Goal: Find specific page/section: Find specific page/section

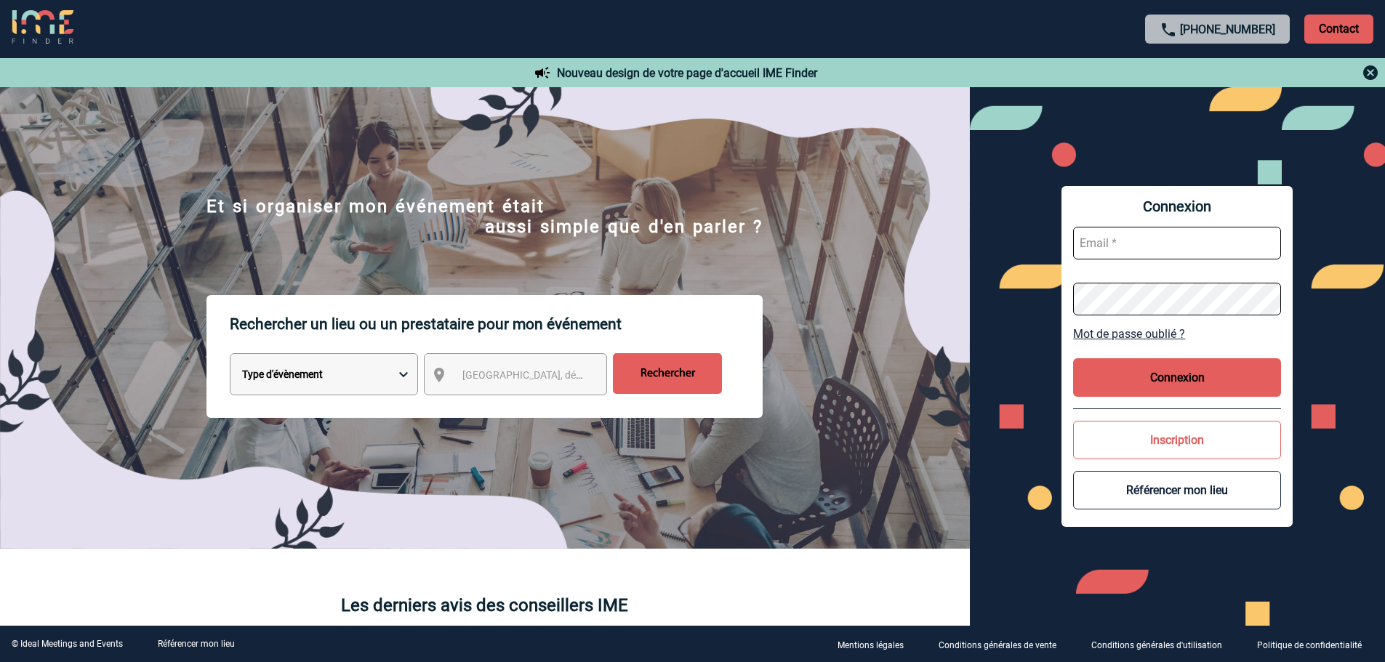
type input "mknopf@ime-groupe.com"
click at [1183, 375] on button "Connexion" at bounding box center [1177, 378] width 208 height 39
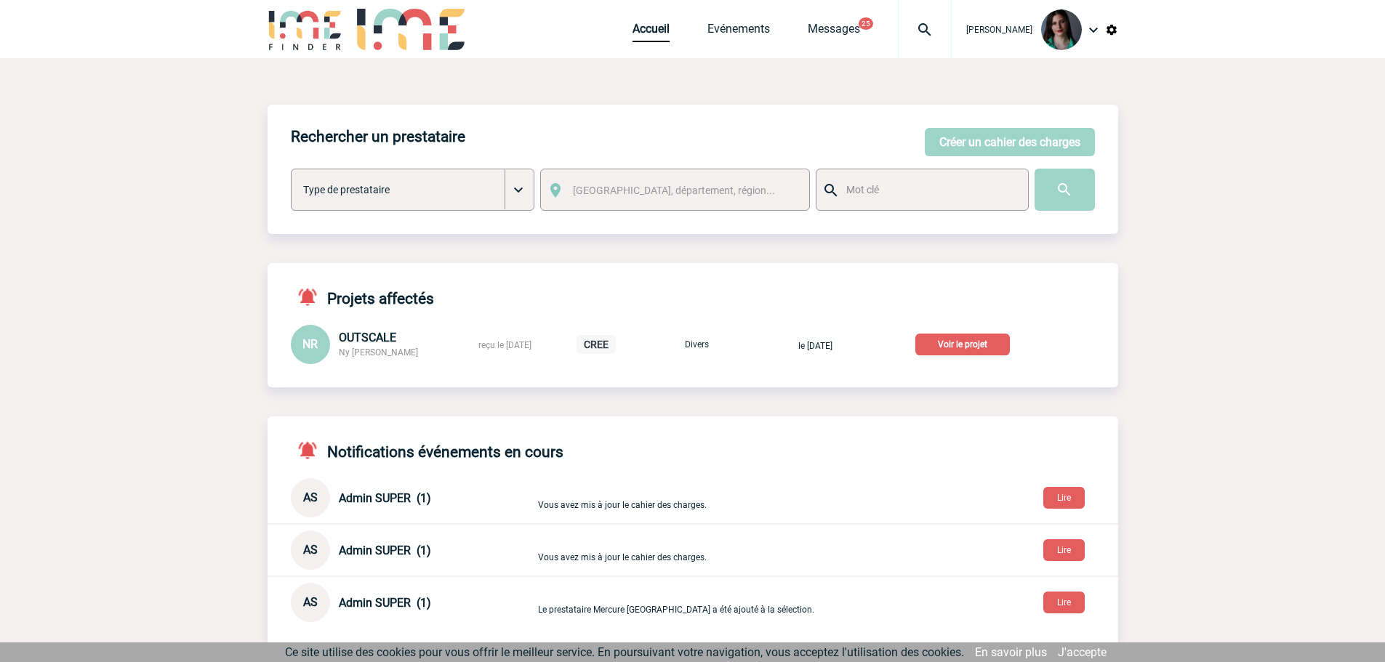
click at [959, 339] on p "Voir le projet" at bounding box center [963, 345] width 95 height 22
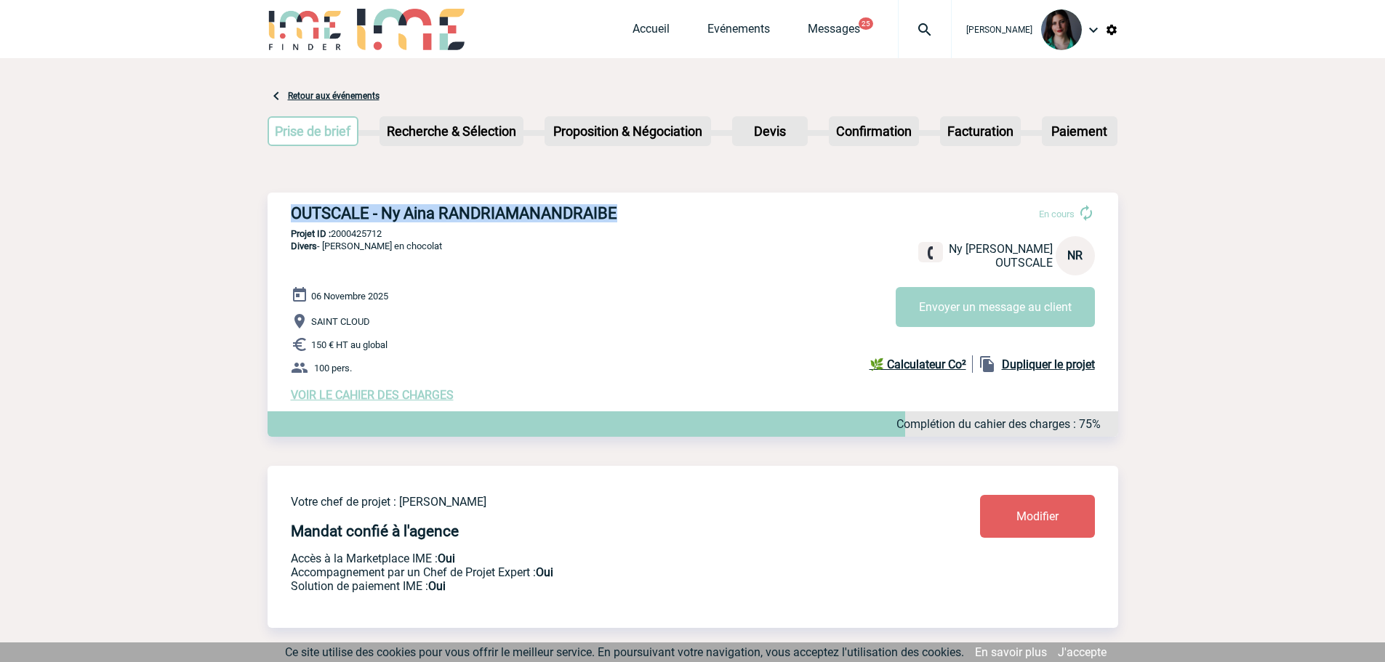
drag, startPoint x: 640, startPoint y: 213, endPoint x: 286, endPoint y: 210, distance: 354.2
click at [286, 210] on div "OUTSCALE - Ny Aina RANDRIAMANANDRAIBE En cours Ny Aina RANDRIAMANANDRAIBE OUTSC…" at bounding box center [693, 303] width 851 height 221
drag, startPoint x: 626, startPoint y: 211, endPoint x: 273, endPoint y: 216, distance: 352.7
click at [273, 216] on div "OUTSCALE - Ny Aina RANDRIAMANANDRAIBE En cours Ny Aina RANDRIAMANANDRAIBE OUTSC…" at bounding box center [693, 303] width 851 height 221
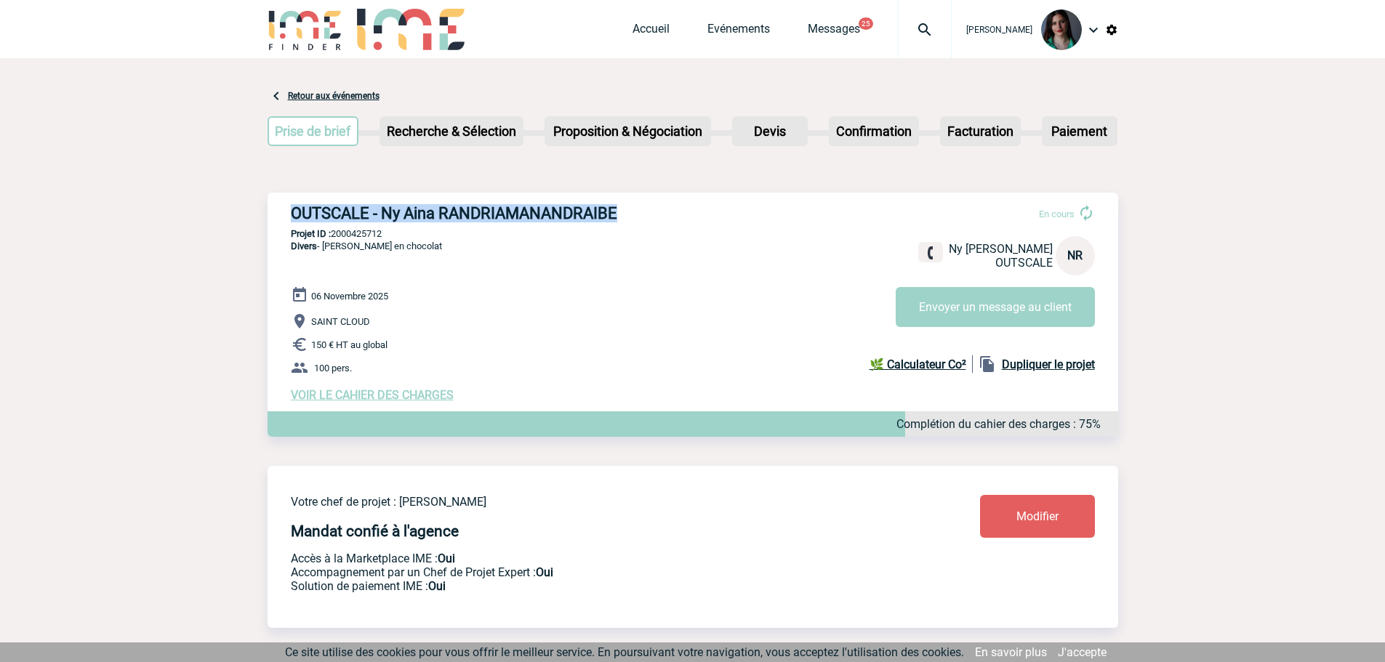
copy h3 "OUTSCALE - Ny Aina RANDRIAMANANDRAIBE"
drag, startPoint x: 396, startPoint y: 232, endPoint x: 329, endPoint y: 233, distance: 66.2
click at [329, 233] on p "Projet ID : 2000425712" at bounding box center [693, 233] width 851 height 11
drag, startPoint x: 401, startPoint y: 234, endPoint x: 393, endPoint y: 234, distance: 8.0
click at [401, 234] on p "Projet ID : 2000425712" at bounding box center [693, 233] width 851 height 11
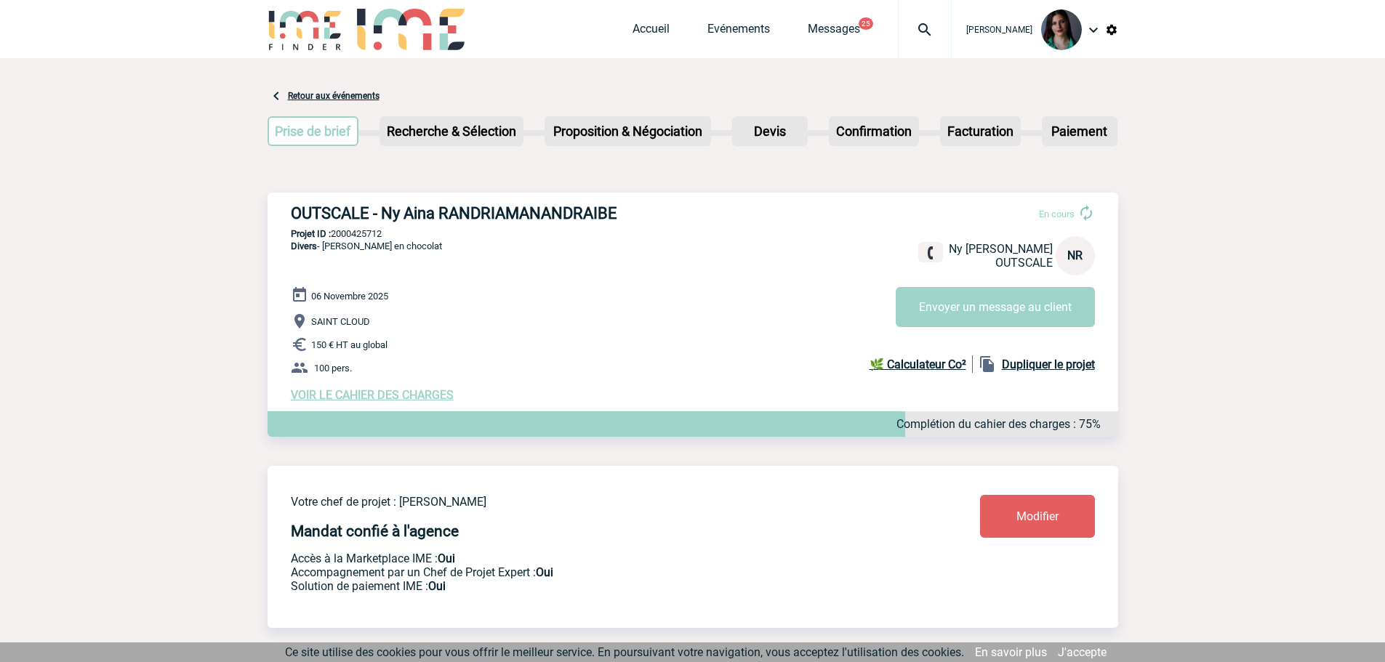
drag, startPoint x: 386, startPoint y: 234, endPoint x: 335, endPoint y: 234, distance: 50.9
click at [335, 234] on p "Projet ID : 2000425712" at bounding box center [693, 233] width 851 height 11
copy p "2000425712"
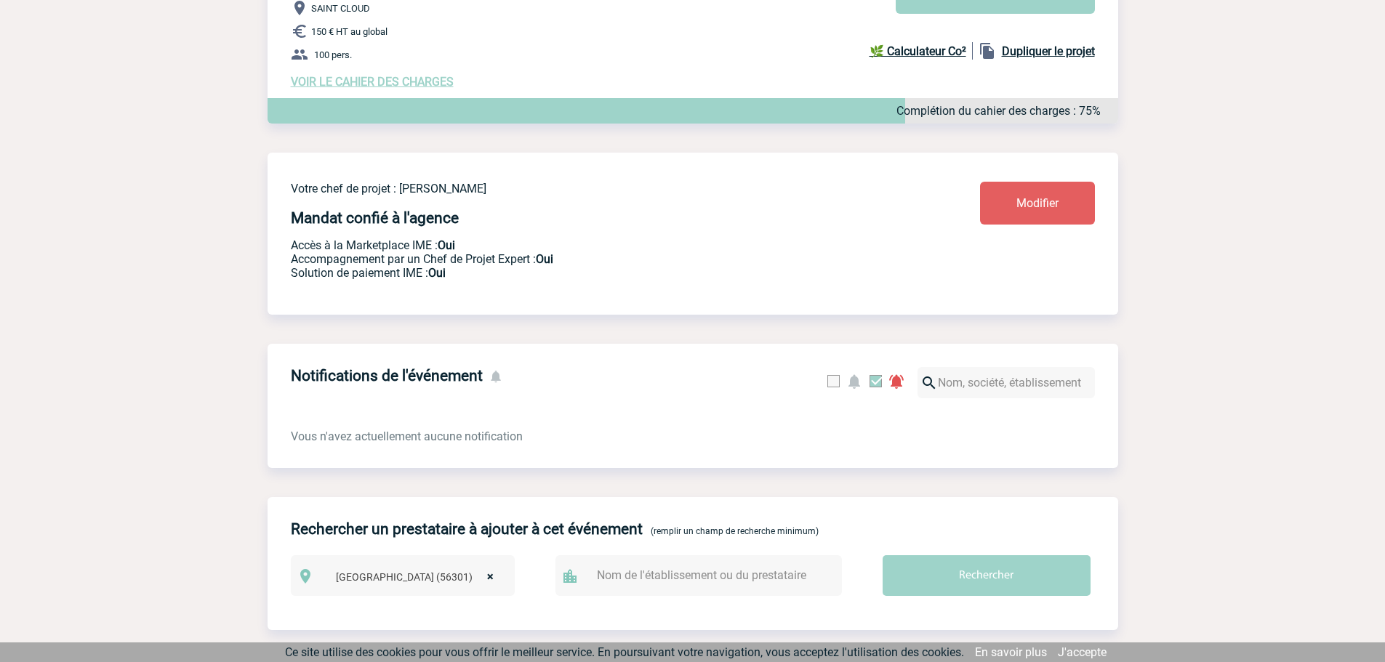
scroll to position [105, 0]
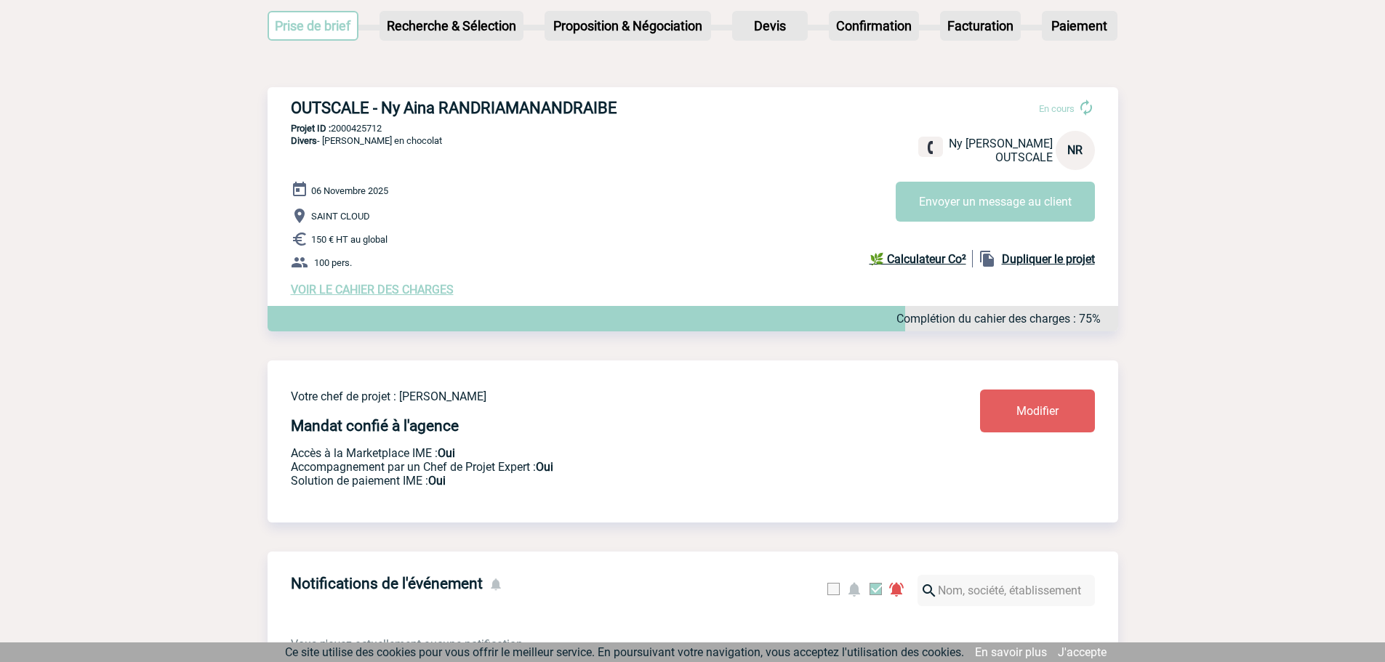
click at [385, 292] on span "VOIR LE CAHIER DES CHARGES" at bounding box center [372, 290] width 163 height 14
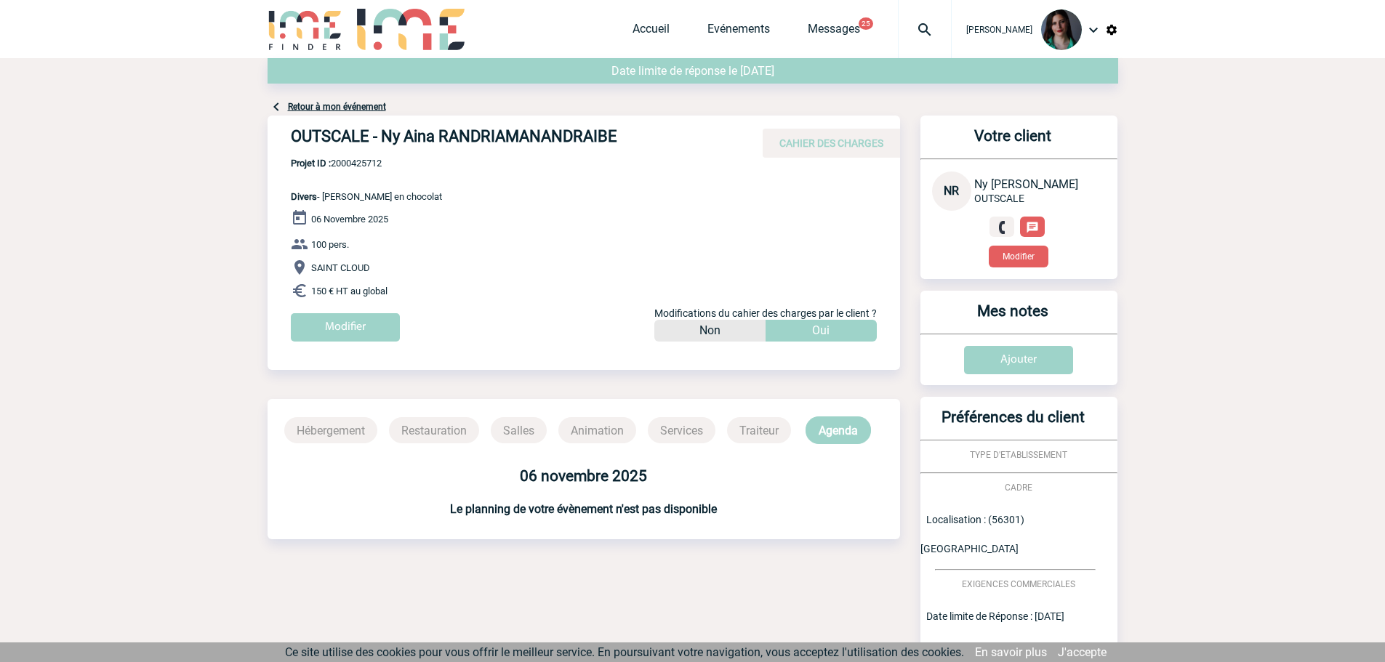
click at [332, 107] on link "Retour à mon événement" at bounding box center [337, 107] width 98 height 10
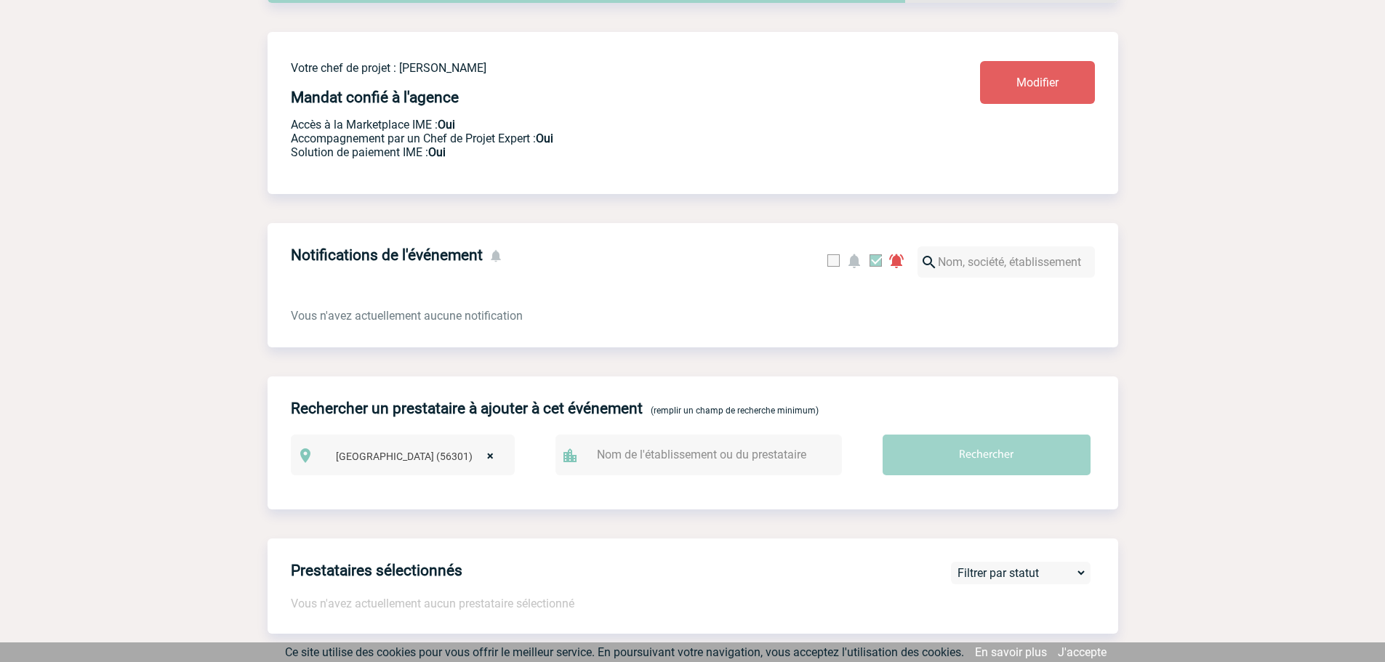
scroll to position [251, 0]
